Goal: Information Seeking & Learning: Learn about a topic

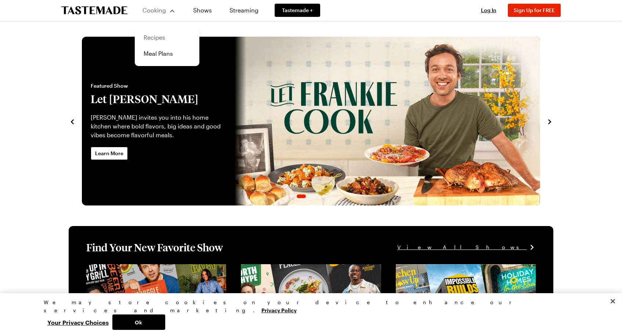
click at [156, 38] on link "Recipes" at bounding box center [167, 37] width 56 height 16
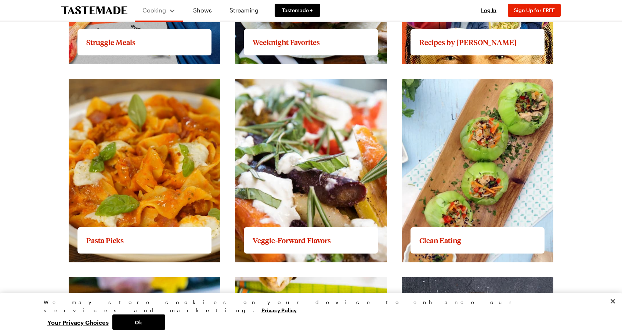
scroll to position [770, 0]
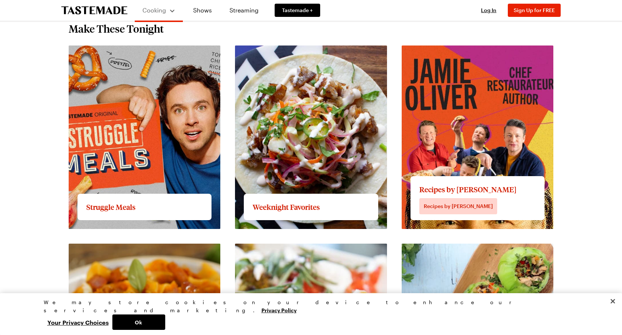
scroll to position [625, 0]
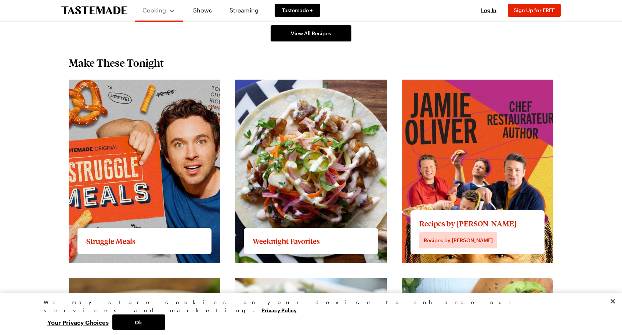
click at [460, 87] on link "View full content for Recipes by [PERSON_NAME]" at bounding box center [470, 83] width 136 height 7
click at [438, 87] on link "View full content for Recipes by [PERSON_NAME]" at bounding box center [470, 83] width 136 height 7
click at [465, 87] on link "View full content for Recipes by [PERSON_NAME]" at bounding box center [470, 83] width 136 height 7
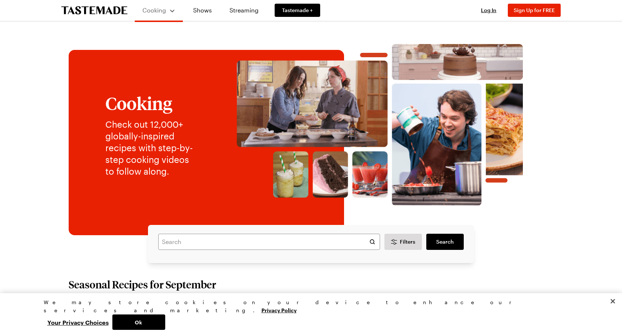
scroll to position [0, 0]
click at [210, 239] on input "text" at bounding box center [269, 242] width 222 height 16
type input "j"
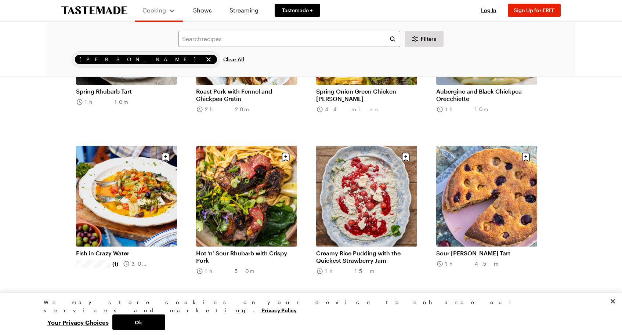
scroll to position [792, 0]
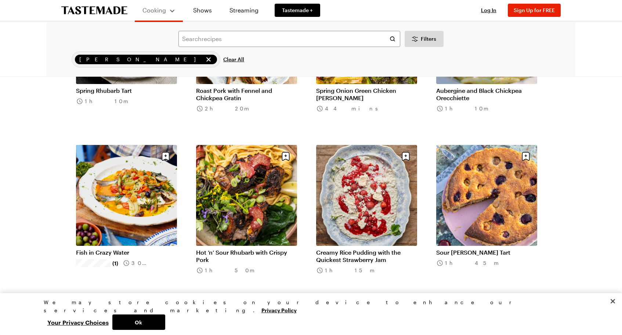
click at [497, 249] on link "Sour [PERSON_NAME] Tart" at bounding box center [486, 252] width 101 height 7
click at [512, 249] on link "Sour [PERSON_NAME] Tart" at bounding box center [486, 252] width 101 height 7
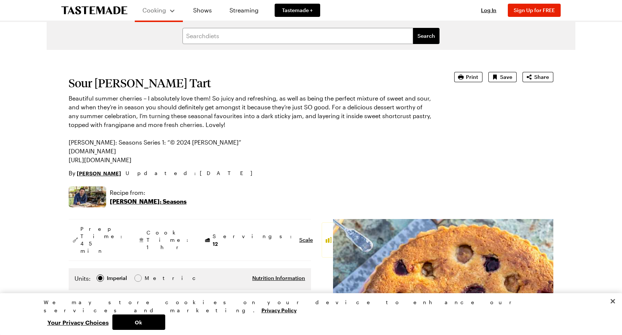
click at [136, 202] on p "[PERSON_NAME]: Seasons" at bounding box center [148, 201] width 77 height 9
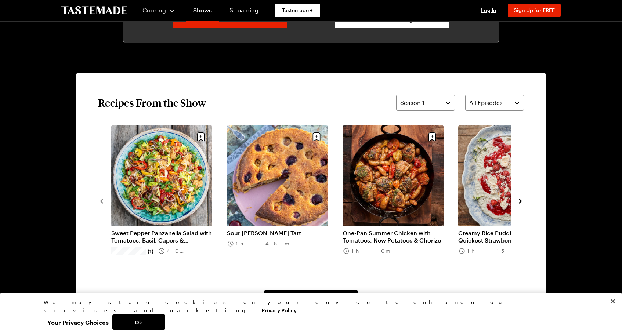
scroll to position [506, 0]
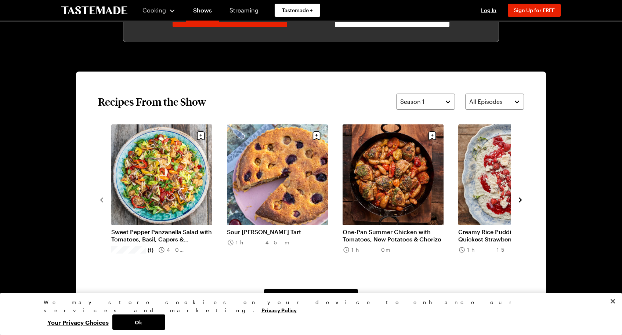
click at [519, 200] on icon "navigate to next item" at bounding box center [519, 199] width 7 height 7
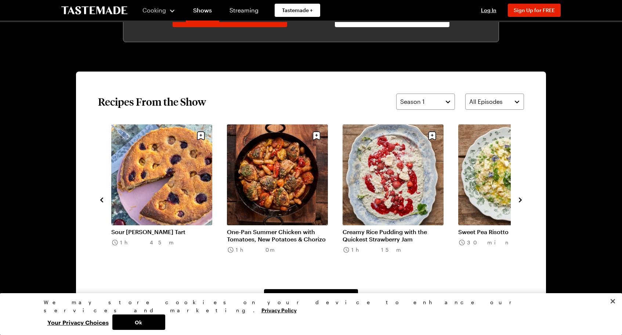
click at [520, 199] on icon "navigate to next item" at bounding box center [520, 199] width 3 height 5
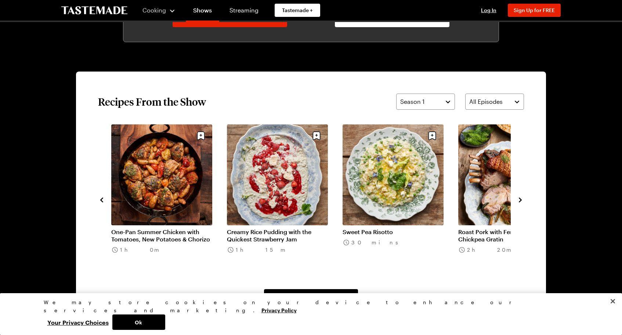
click at [520, 199] on icon "navigate to next item" at bounding box center [520, 199] width 3 height 5
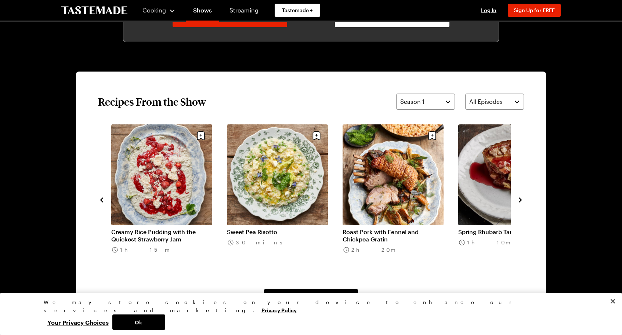
click at [520, 199] on icon "navigate to next item" at bounding box center [520, 199] width 3 height 5
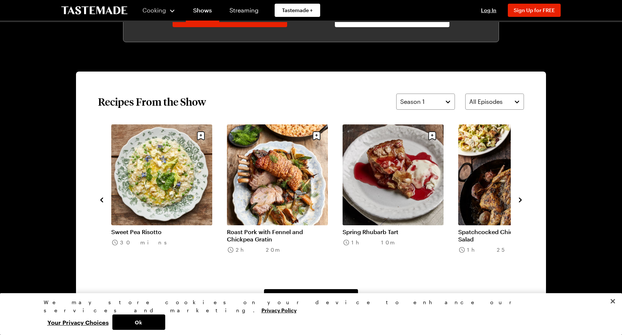
click at [520, 200] on icon "navigate to next item" at bounding box center [520, 199] width 3 height 5
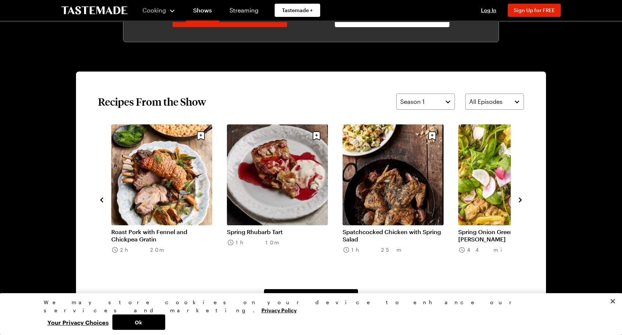
click at [520, 200] on icon "navigate to next item" at bounding box center [520, 199] width 3 height 5
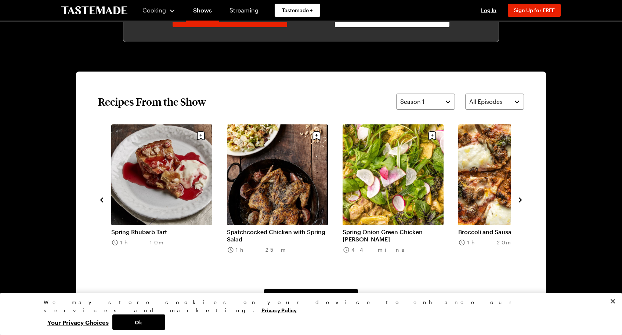
click at [520, 200] on icon "navigate to next item" at bounding box center [520, 199] width 3 height 5
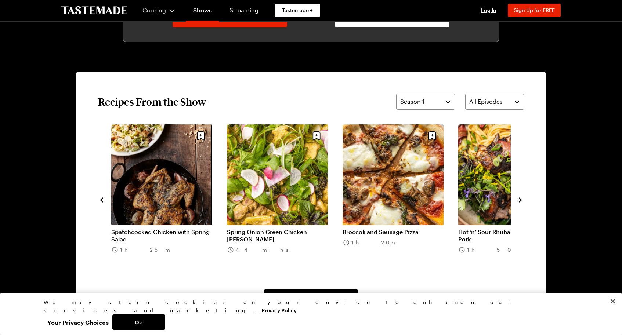
click at [520, 200] on icon "navigate to next item" at bounding box center [519, 199] width 7 height 7
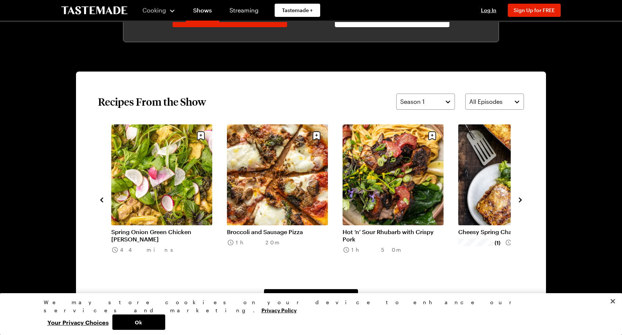
click at [520, 200] on icon "navigate to next item" at bounding box center [520, 199] width 3 height 5
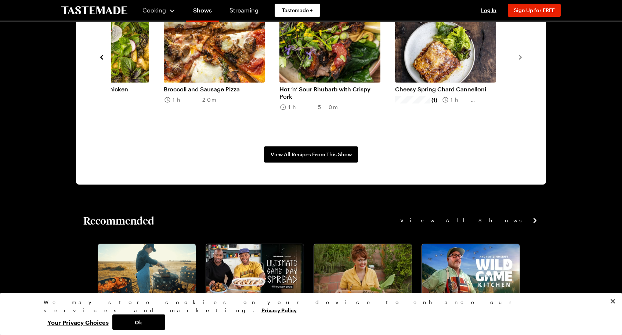
scroll to position [659, 0]
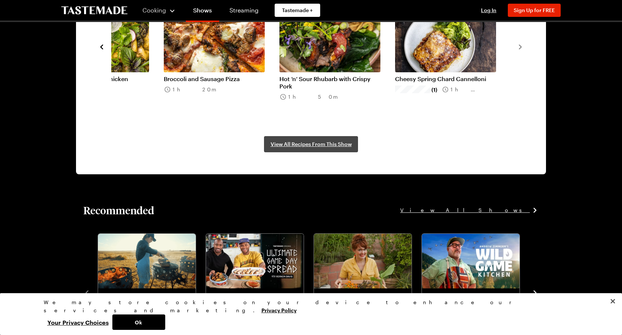
click at [291, 142] on span "View All Recipes From This Show" at bounding box center [310, 144] width 81 height 7
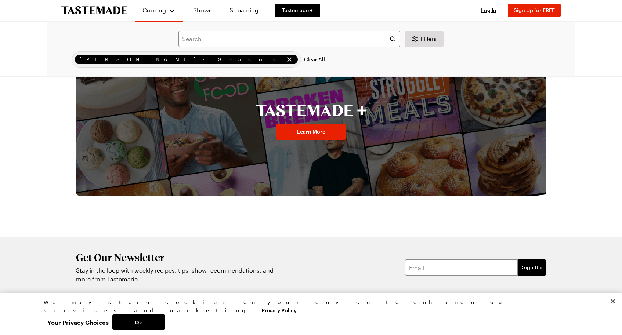
scroll to position [571, 0]
